Goal: Task Accomplishment & Management: Use online tool/utility

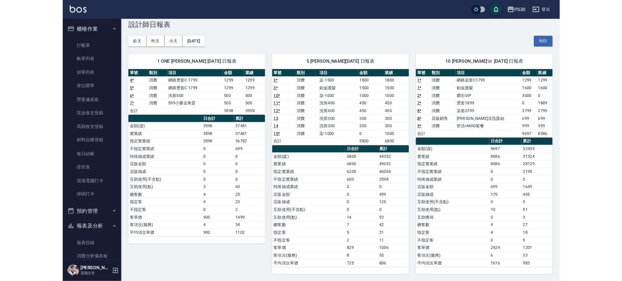
scroll to position [242, 0]
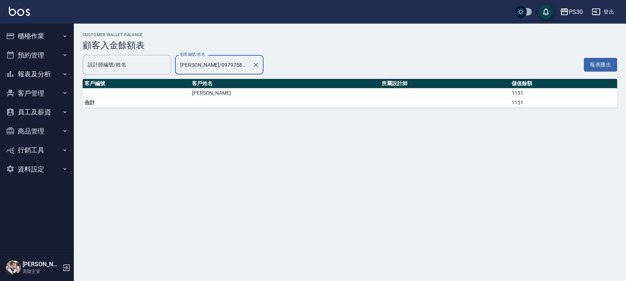
click at [38, 35] on button "櫃檯作業" at bounding box center [37, 36] width 68 height 19
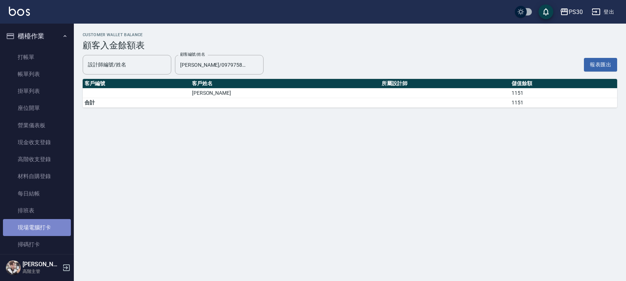
click at [54, 228] on link "現場電腦打卡" at bounding box center [37, 227] width 68 height 17
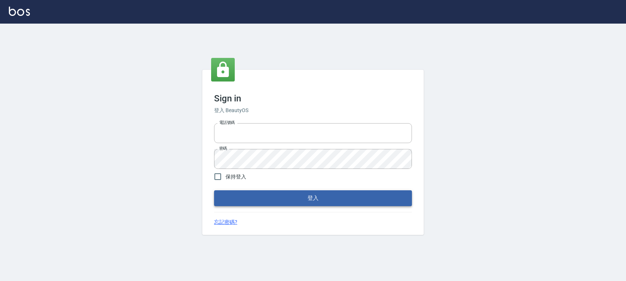
type input "0972392966"
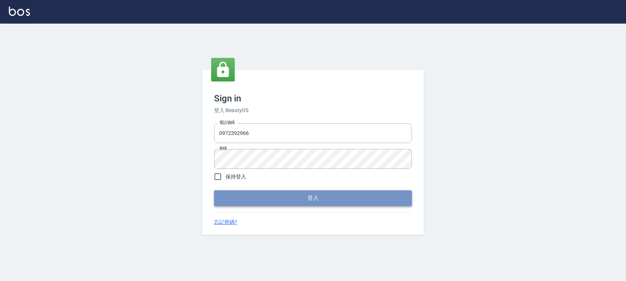
click at [408, 204] on button "登入" at bounding box center [313, 198] width 198 height 16
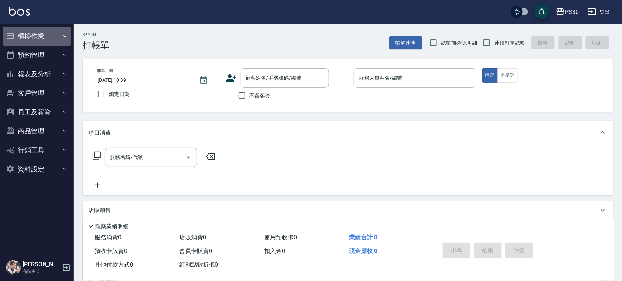
click at [35, 38] on button "櫃檯作業" at bounding box center [37, 36] width 68 height 19
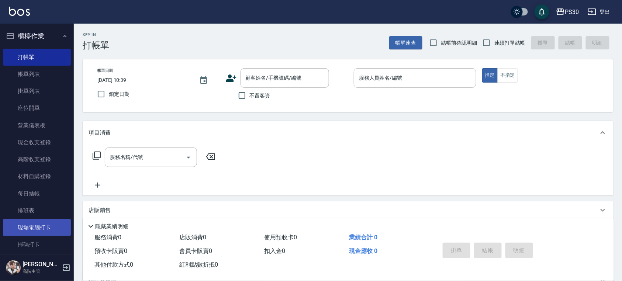
click at [23, 233] on link "現場電腦打卡" at bounding box center [37, 227] width 68 height 17
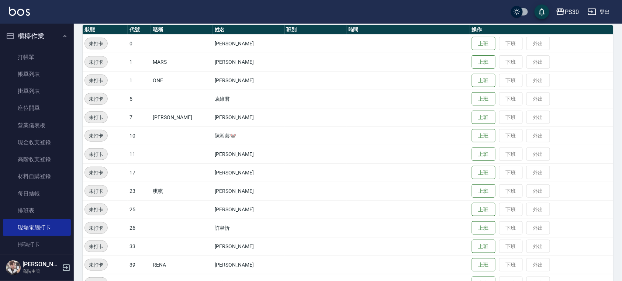
scroll to position [98, 0]
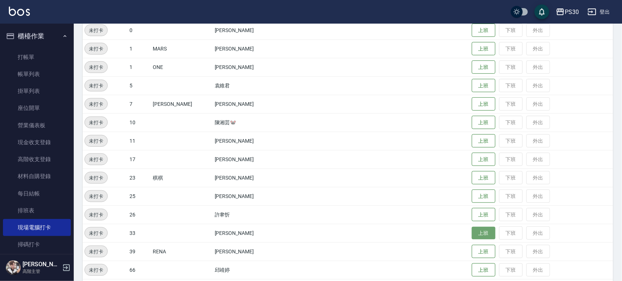
click at [472, 231] on button "上班" at bounding box center [484, 233] width 24 height 13
